Goal: Information Seeking & Learning: Learn about a topic

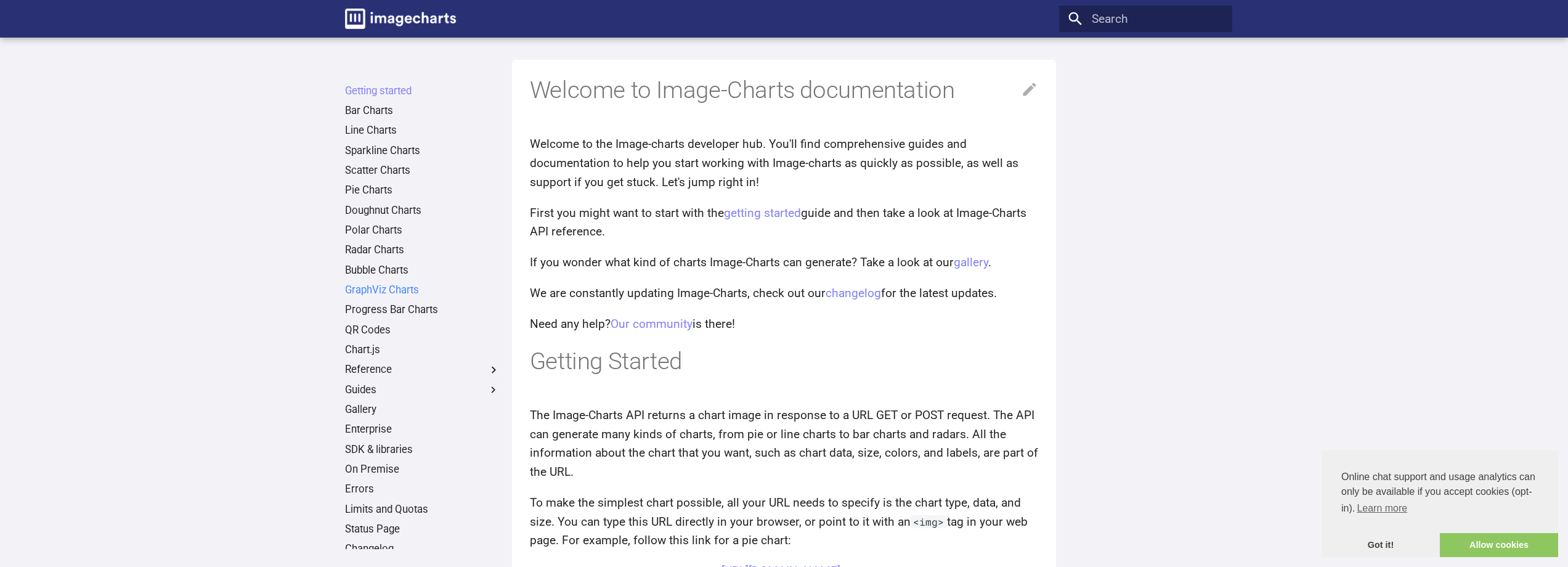
click at [403, 286] on link "GraphViz Charts" at bounding box center [422, 290] width 155 height 14
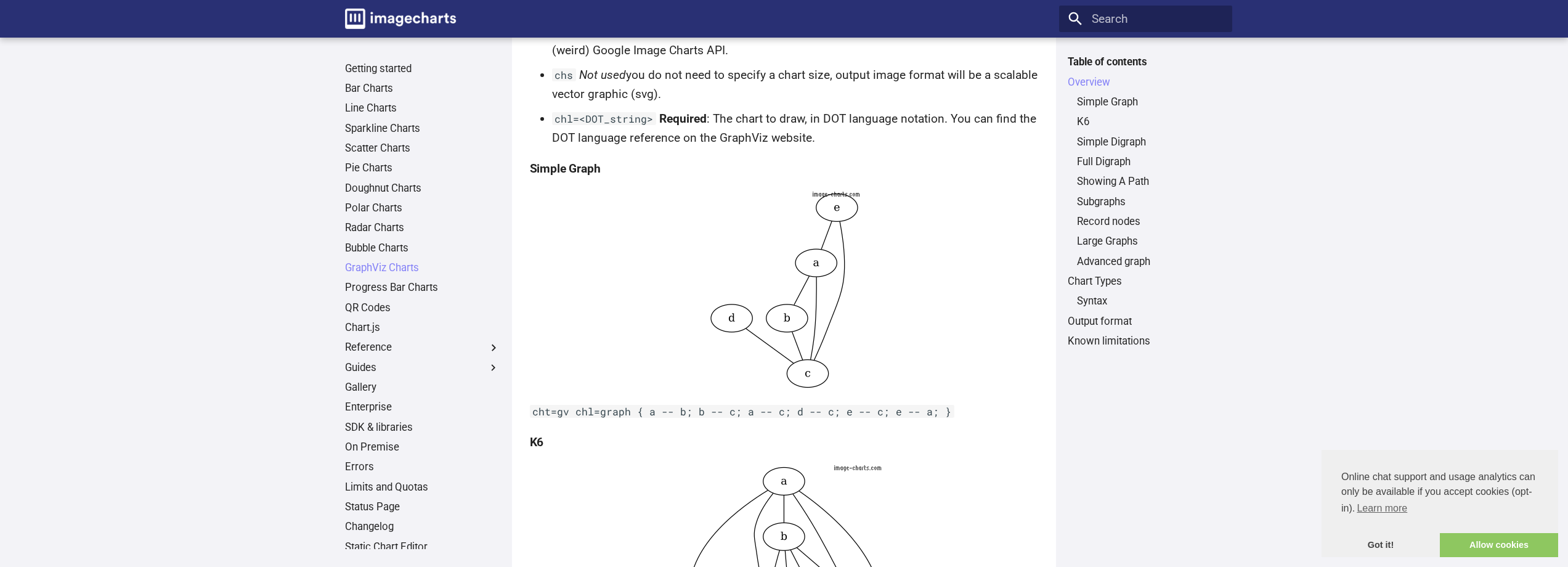
scroll to position [1314, 0]
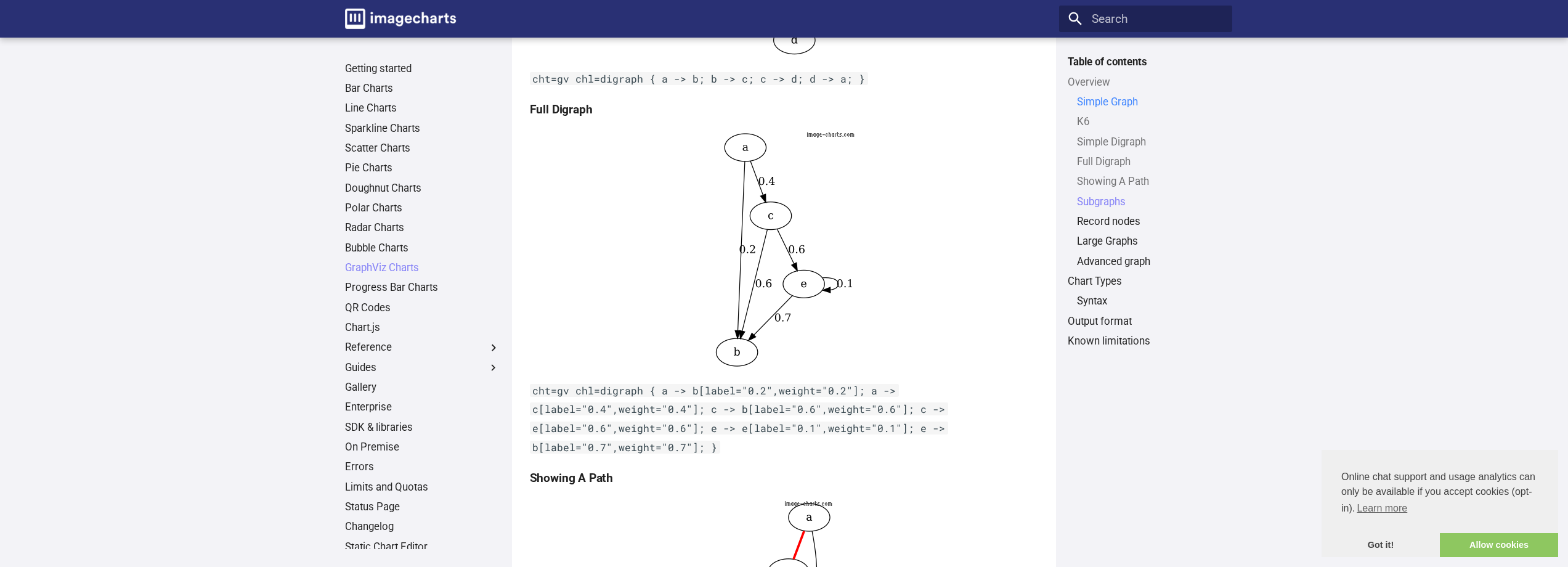
click at [1099, 100] on link "Simple Graph" at bounding box center [1149, 103] width 146 height 14
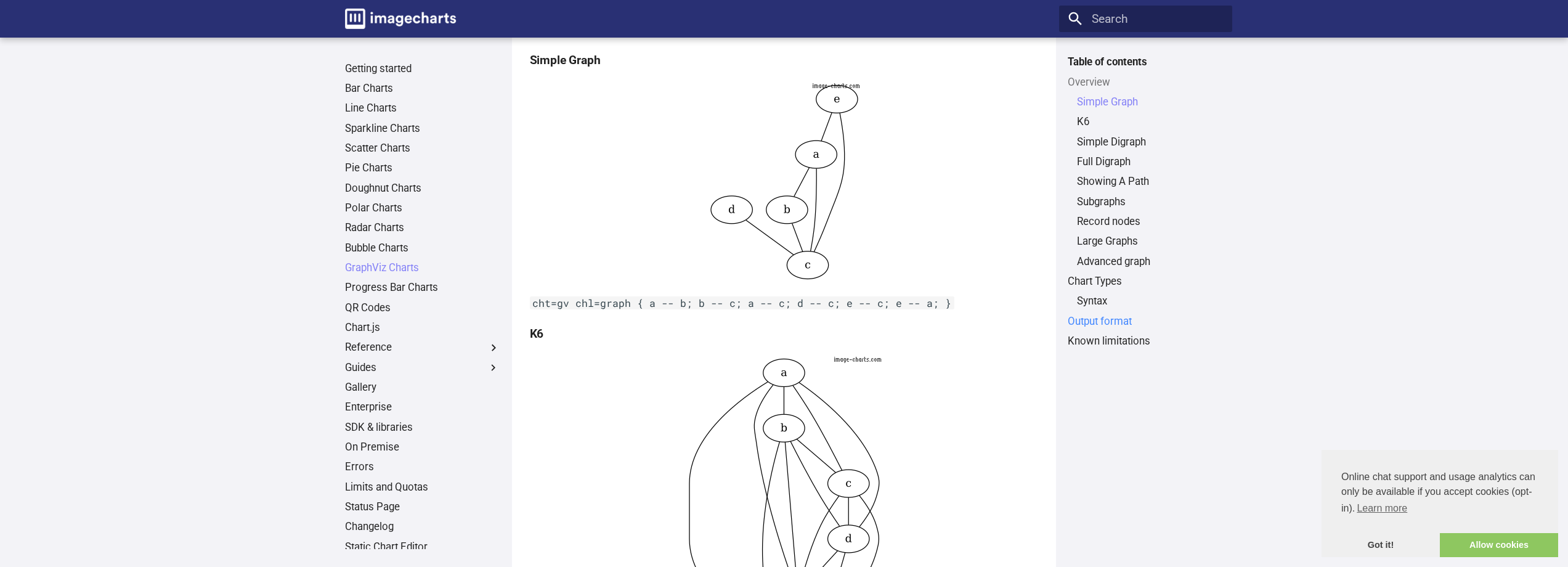
click at [1096, 317] on link "Output format" at bounding box center [1145, 322] width 155 height 14
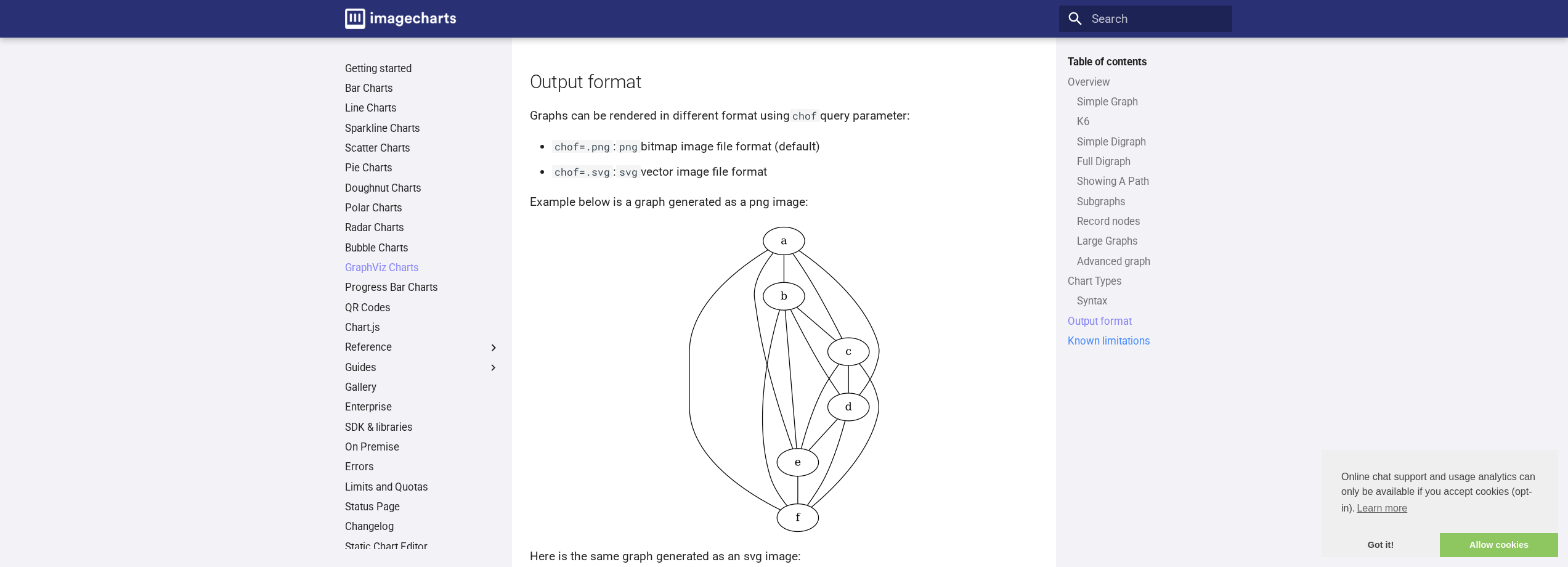
click at [1100, 342] on link "Known limitations" at bounding box center [1145, 342] width 155 height 14
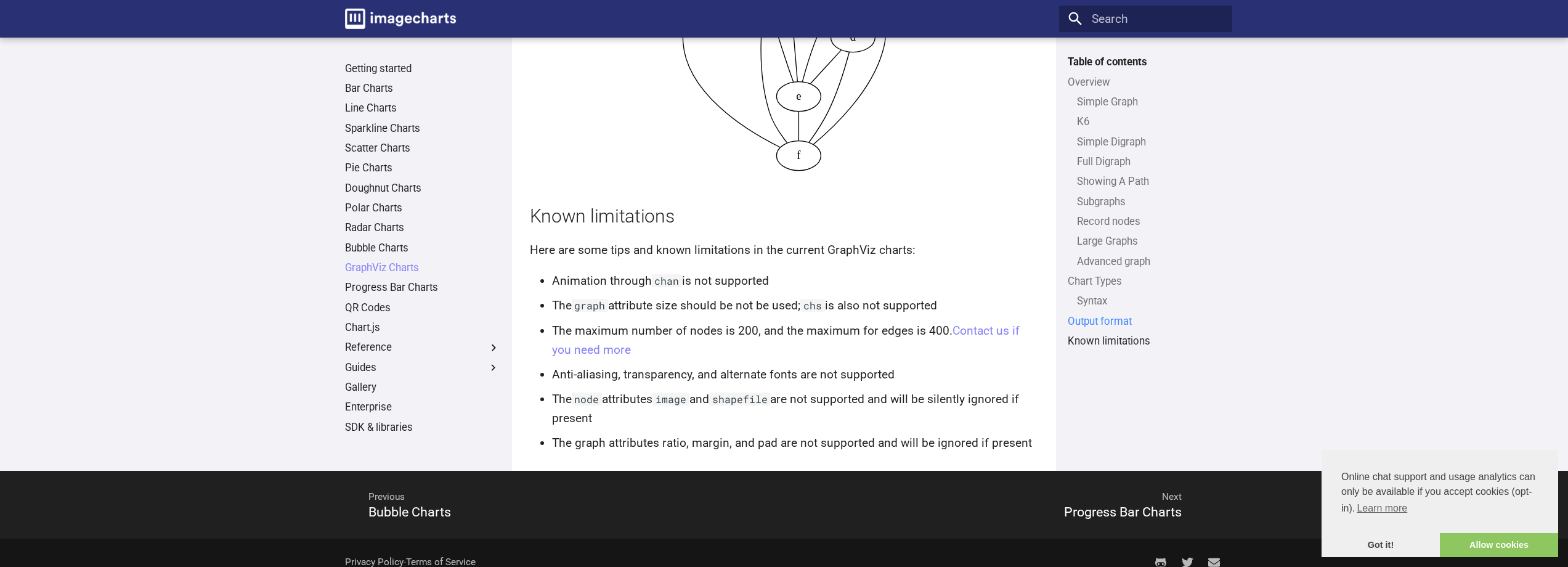
click at [1096, 324] on link "Output format" at bounding box center [1145, 322] width 155 height 14
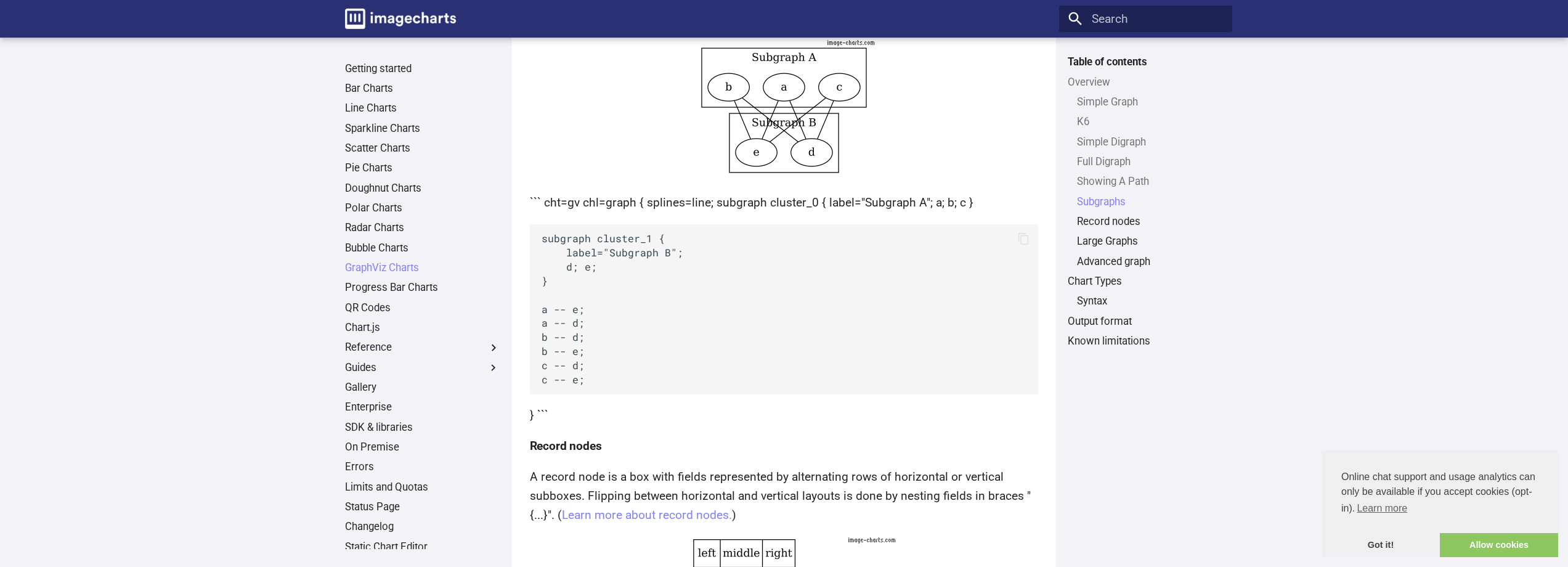
scroll to position [2099, 0]
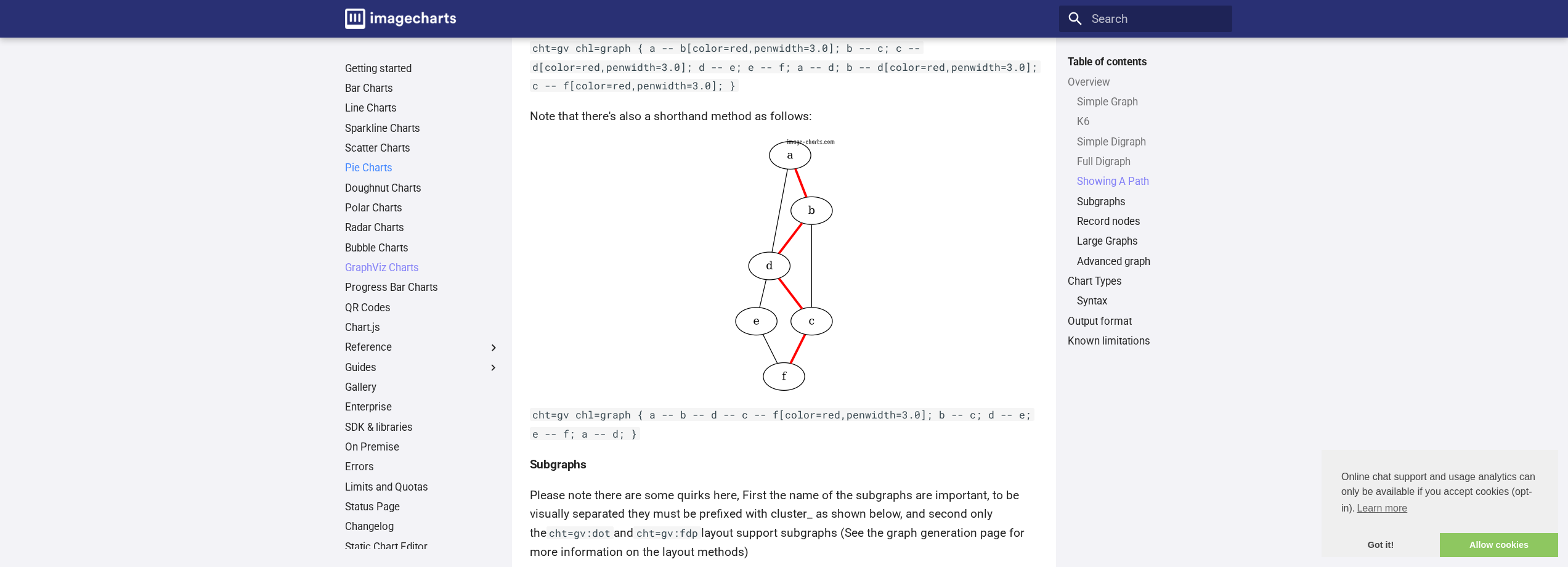
click at [367, 173] on link "Pie Charts" at bounding box center [422, 168] width 155 height 14
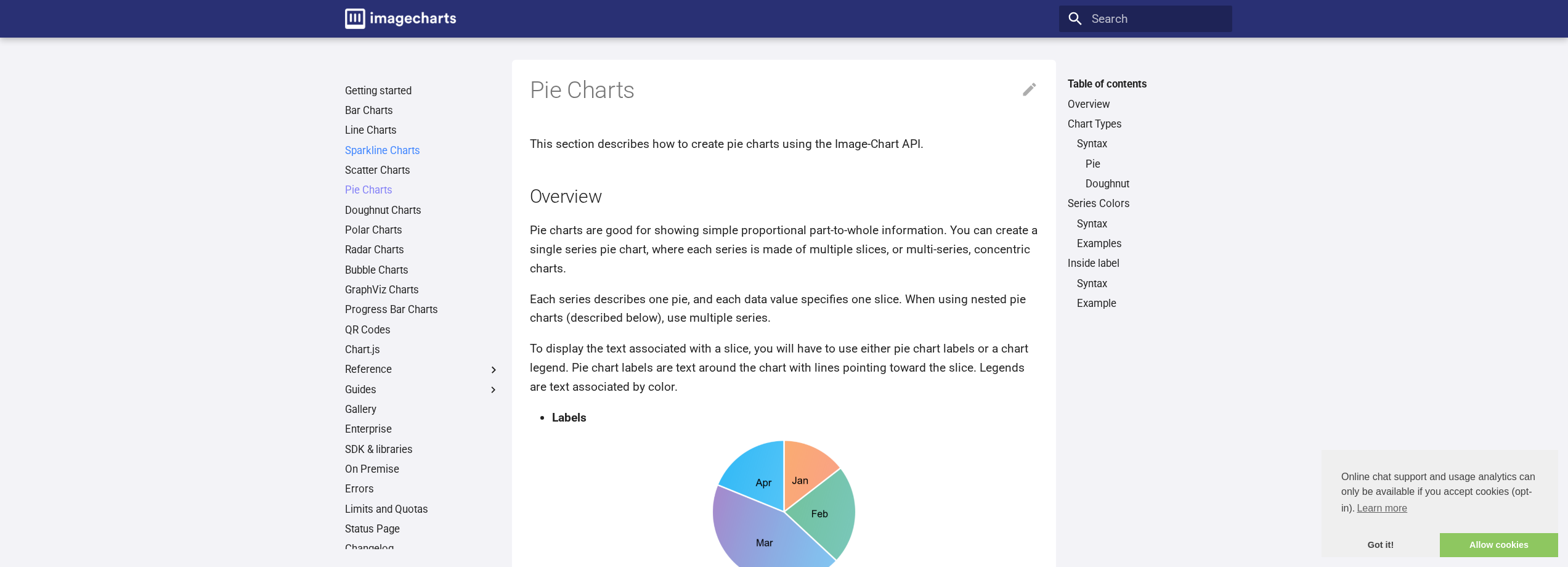
drag, startPoint x: 375, startPoint y: 148, endPoint x: 369, endPoint y: 170, distance: 22.8
click at [375, 148] on link "Sparkline Charts" at bounding box center [422, 151] width 155 height 14
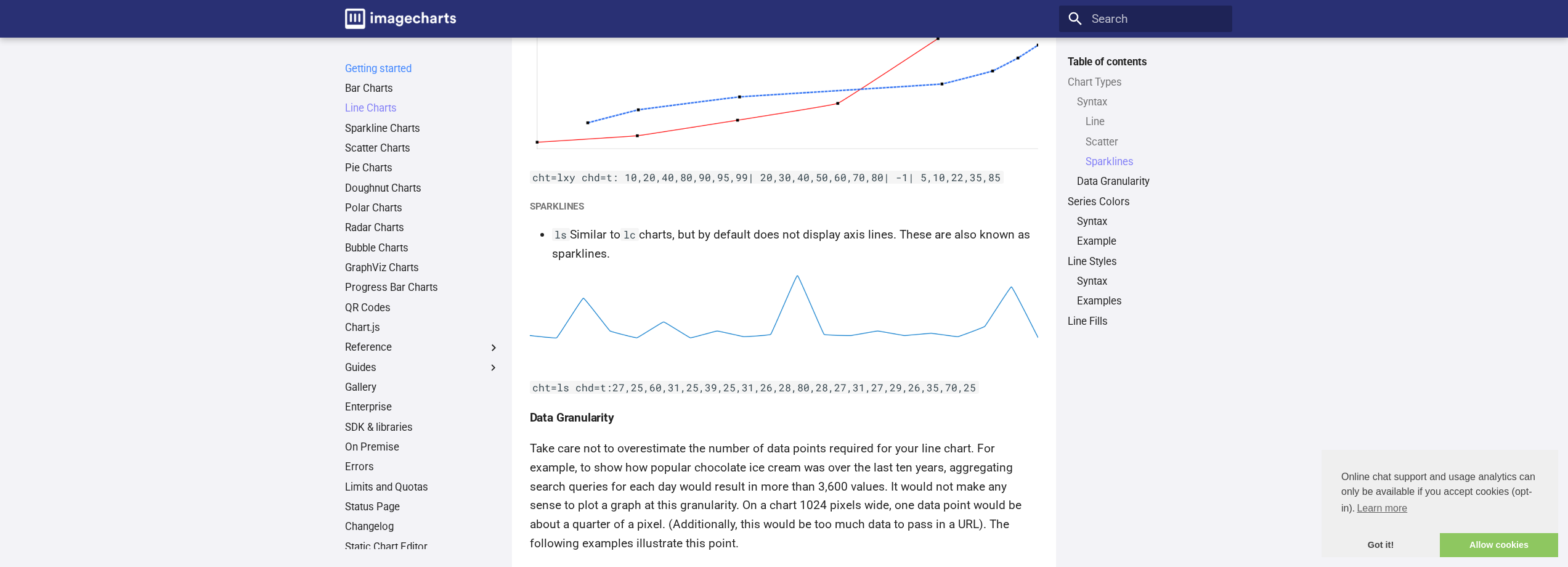
scroll to position [1558, 0]
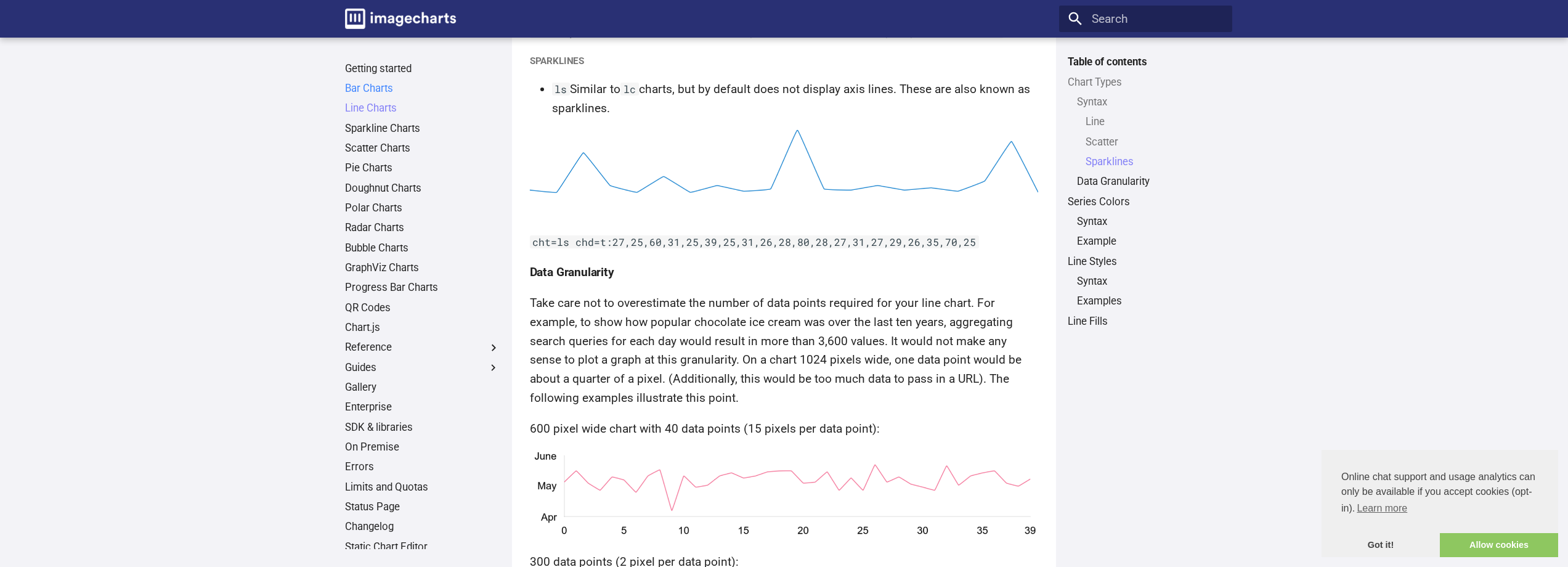
click at [369, 88] on link "Bar Charts" at bounding box center [422, 89] width 155 height 14
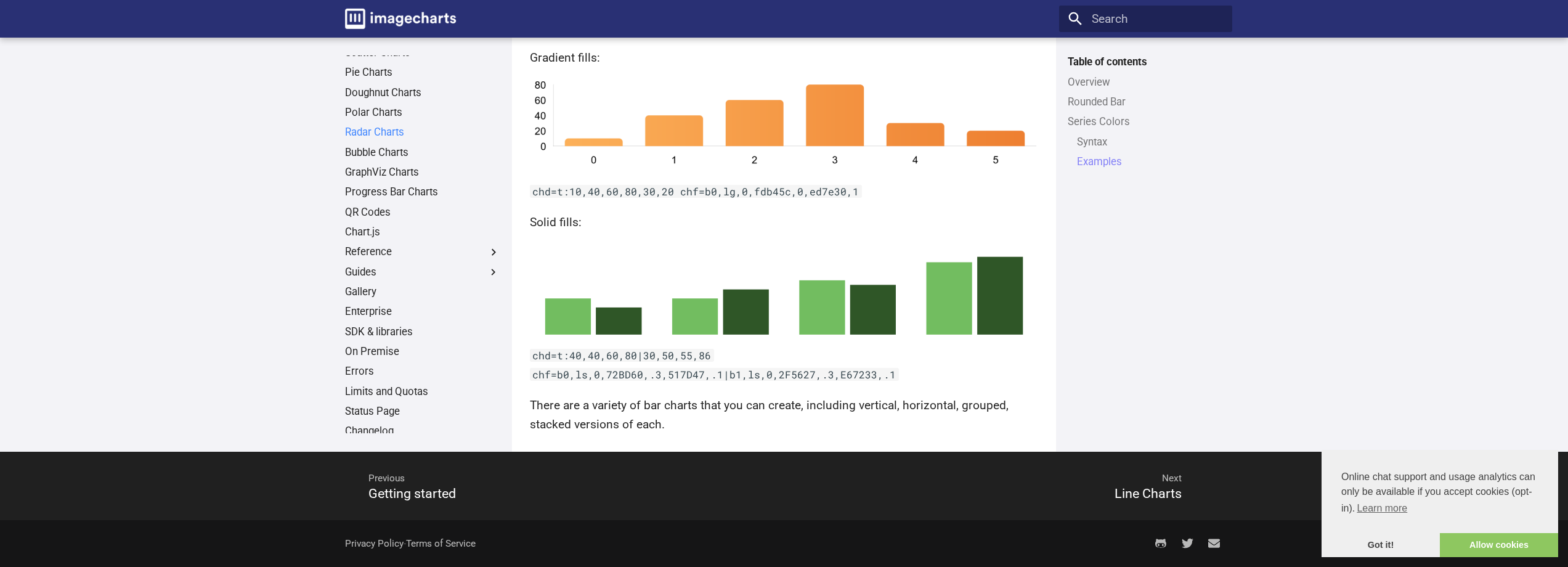
scroll to position [120, 0]
click at [372, 383] on link "Status Page" at bounding box center [422, 387] width 155 height 14
click at [363, 348] on link "Errors" at bounding box center [422, 347] width 155 height 14
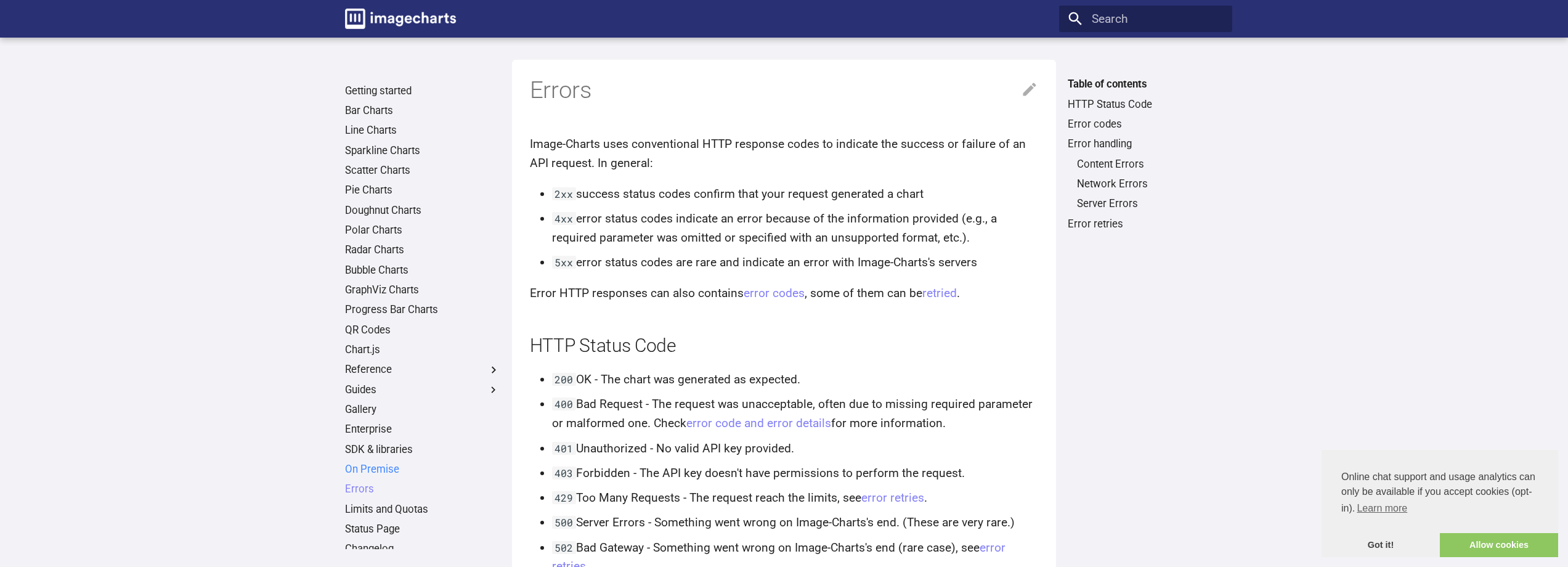
drag, startPoint x: 365, startPoint y: 468, endPoint x: 364, endPoint y: 461, distance: 7.1
click at [365, 466] on link "On Premise" at bounding box center [422, 469] width 155 height 14
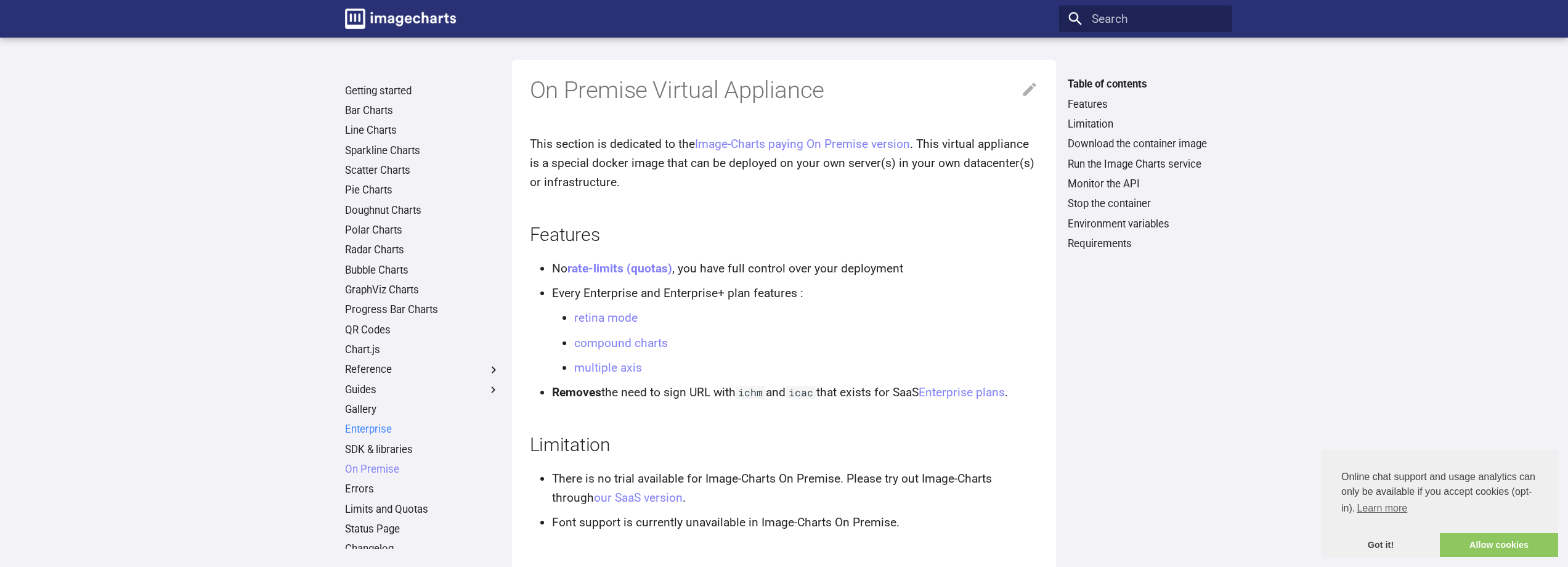
click at [368, 427] on link "Enterprise" at bounding box center [422, 430] width 155 height 14
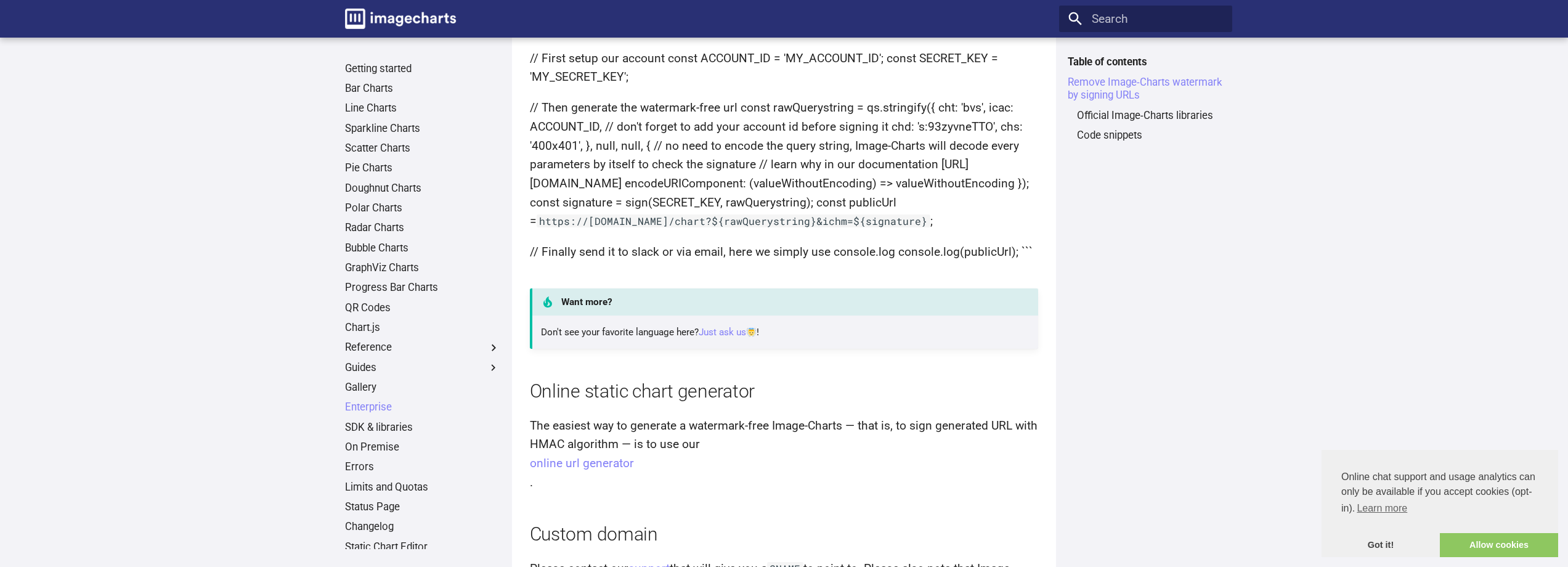
scroll to position [2064, 0]
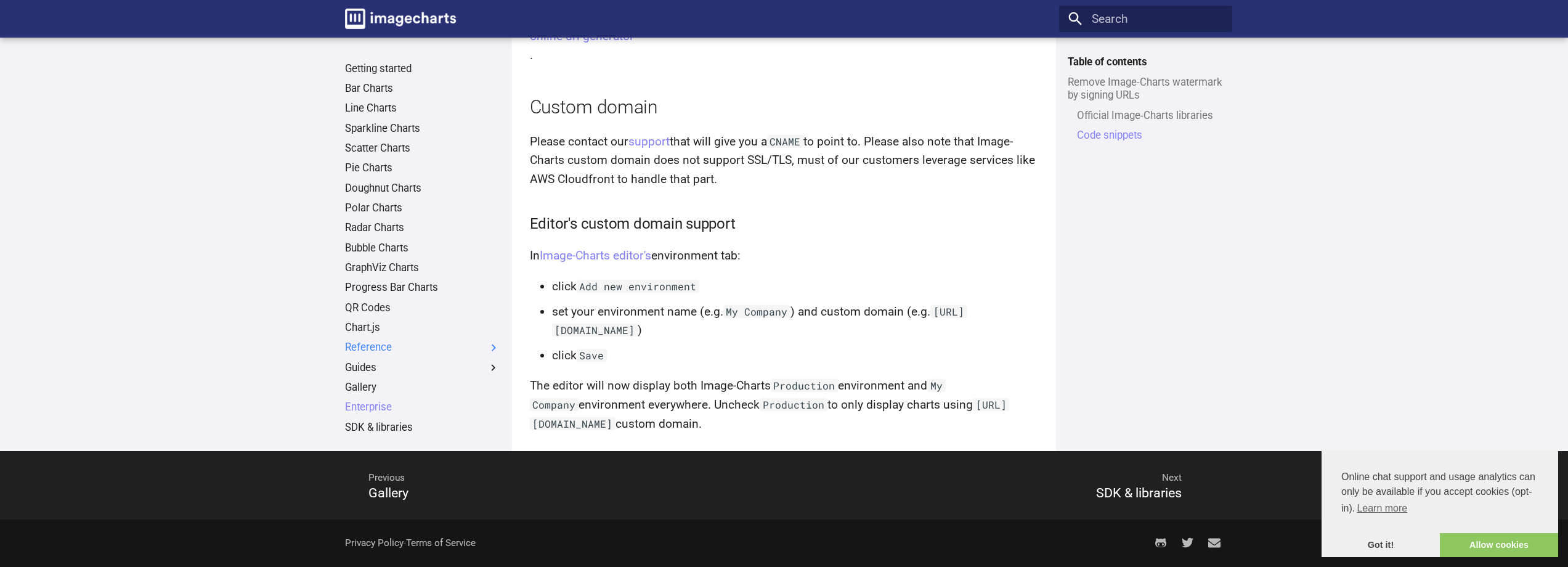
click at [368, 343] on label "Reference" at bounding box center [422, 348] width 155 height 14
click at [0, 0] on input "Reference" at bounding box center [0, 0] width 0 height 0
click at [373, 388] on link "Chart Size" at bounding box center [427, 388] width 146 height 14
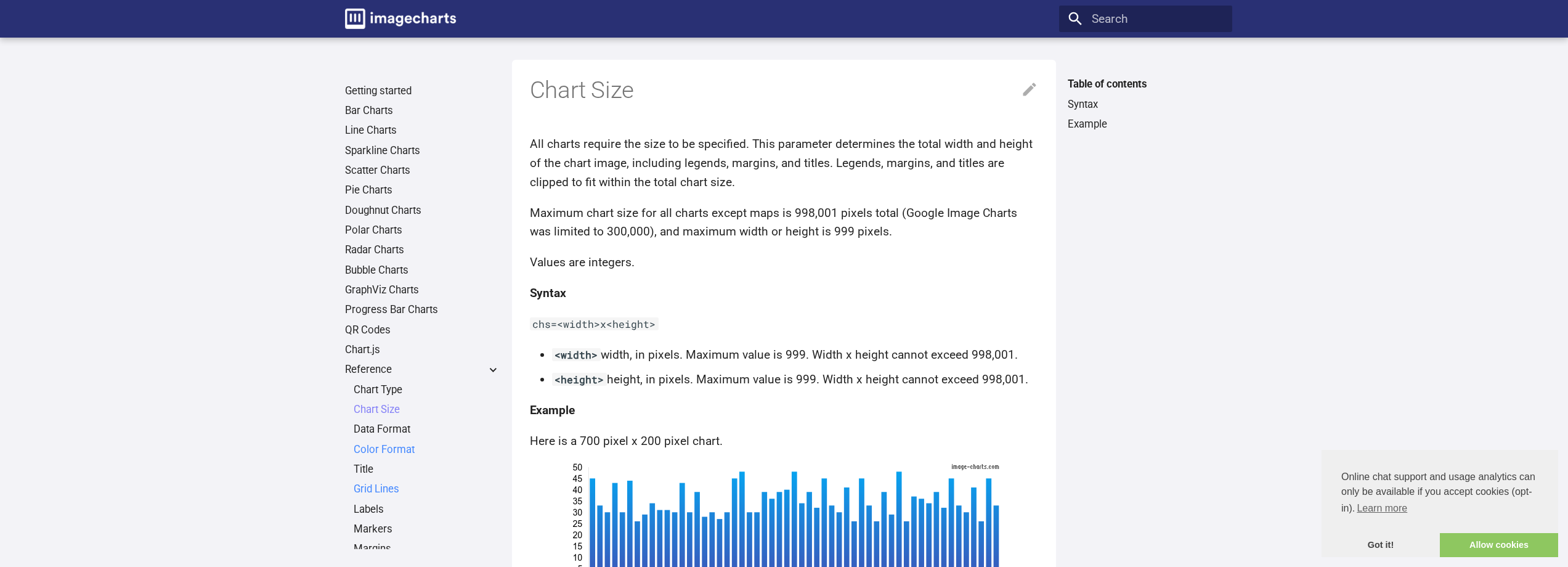
drag, startPoint x: 372, startPoint y: 489, endPoint x: 366, endPoint y: 454, distance: 35.5
click at [372, 487] on link "Grid Lines" at bounding box center [427, 489] width 146 height 14
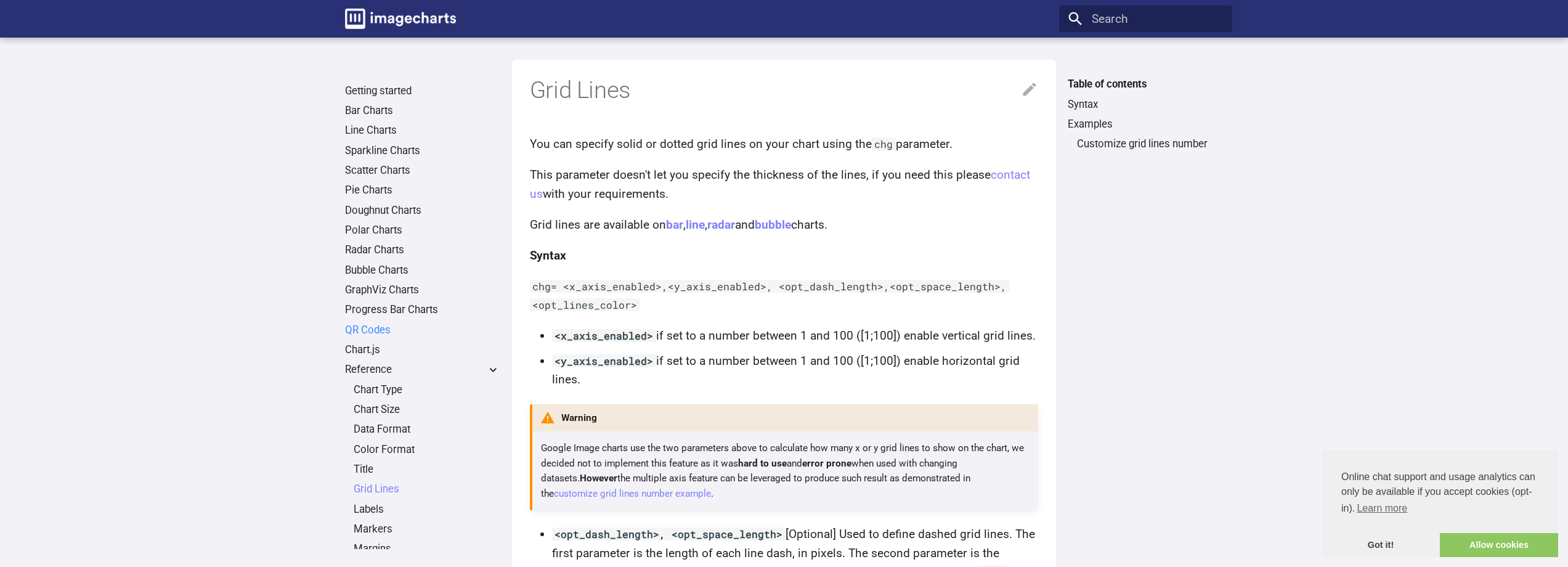
click at [361, 334] on link "QR Codes" at bounding box center [422, 330] width 155 height 14
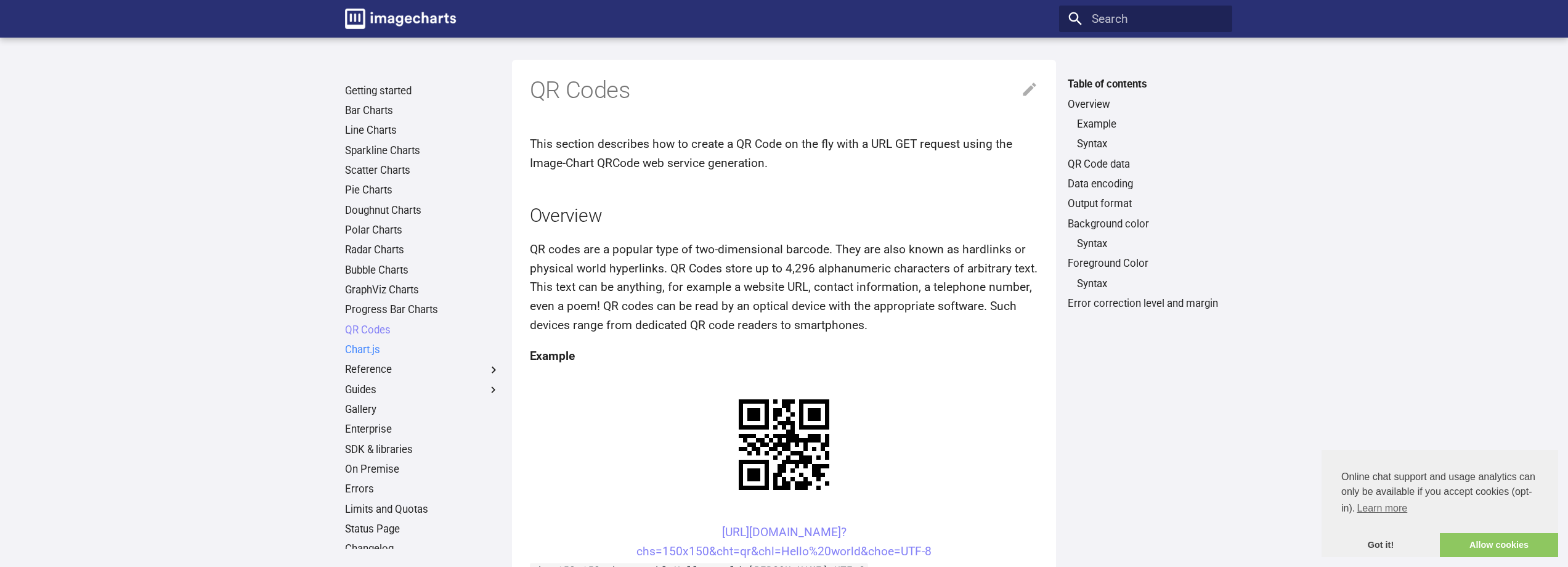
click at [364, 349] on link "Chart.js" at bounding box center [422, 350] width 155 height 14
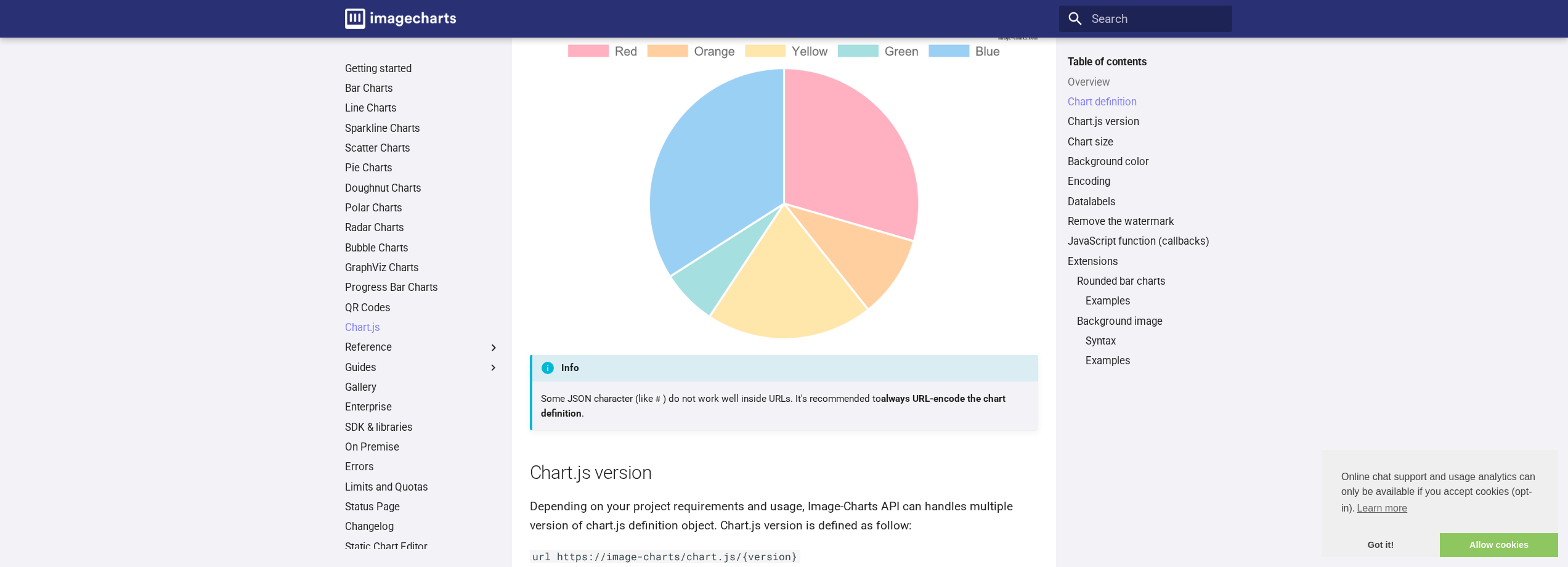
scroll to position [1753, 0]
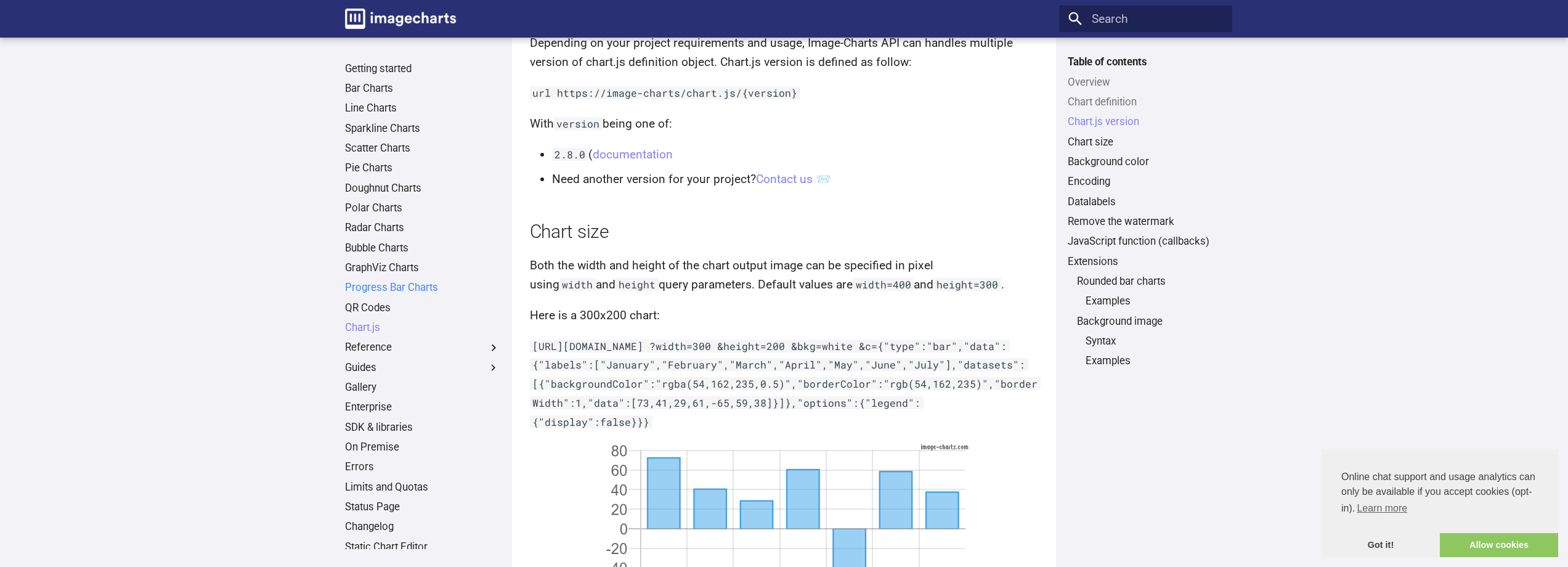
drag, startPoint x: 411, startPoint y: 284, endPoint x: 424, endPoint y: 286, distance: 13.2
click at [411, 285] on link "Progress Bar Charts" at bounding box center [422, 288] width 155 height 14
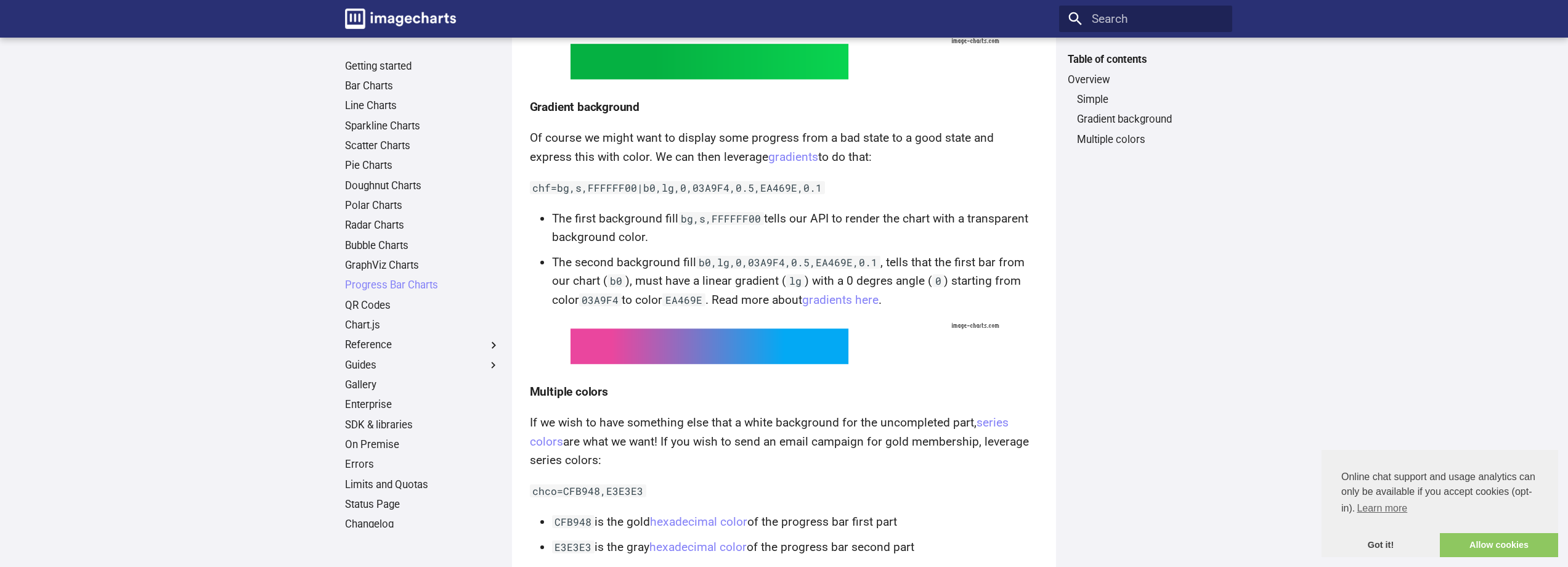
scroll to position [679, 0]
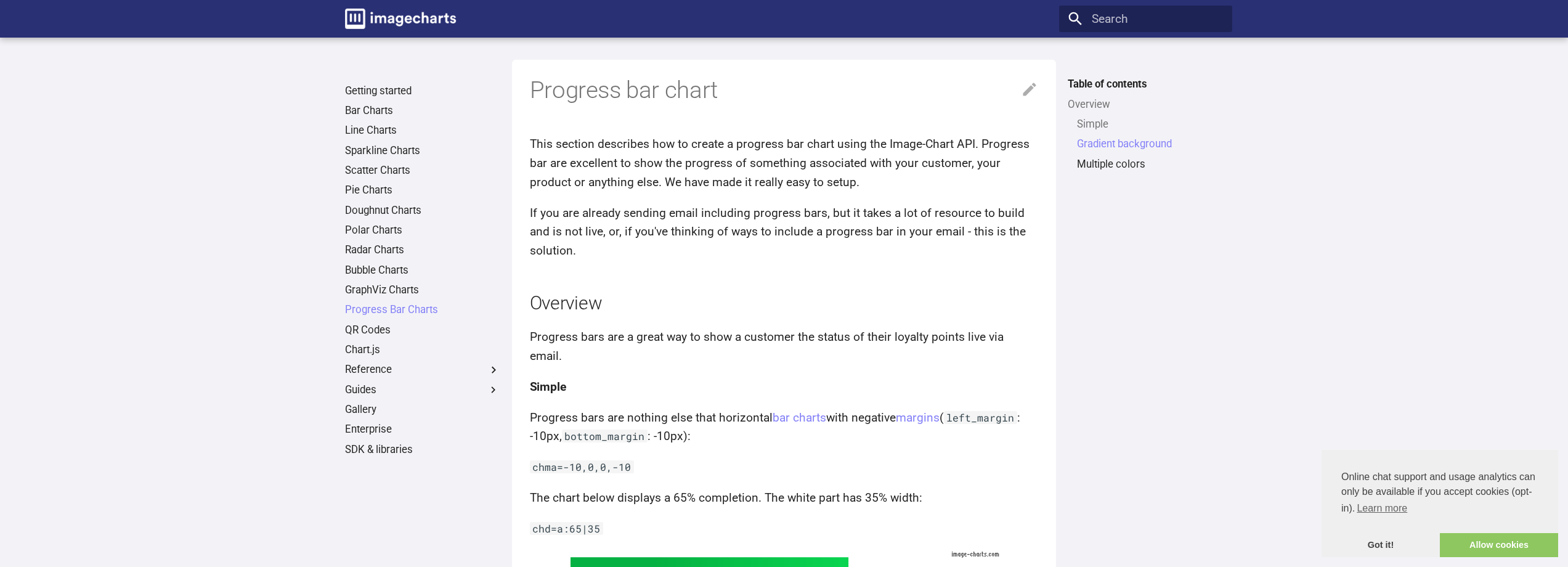
scroll to position [679, 0]
